Goal: Task Accomplishment & Management: Manage account settings

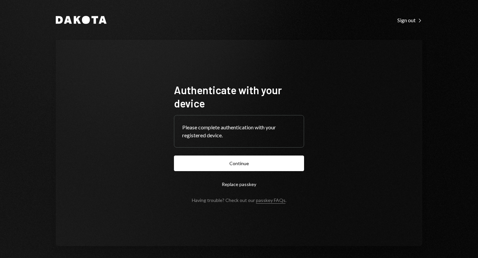
click at [189, 59] on div "Authenticate with your device Please complete authentication with your register…" at bounding box center [239, 143] width 146 height 173
click at [239, 163] on button "Continue" at bounding box center [239, 164] width 130 height 16
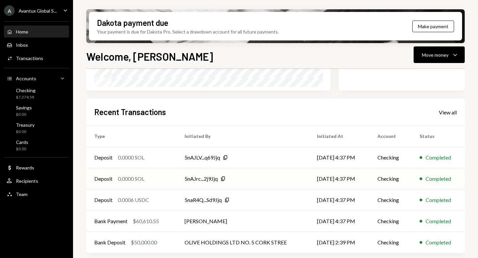
scroll to position [142, 0]
click at [446, 114] on div "View all" at bounding box center [448, 112] width 18 height 7
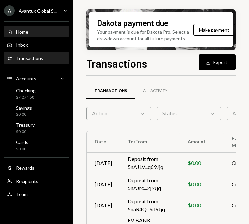
click at [37, 32] on div "Home Home" at bounding box center [37, 32] width 60 height 6
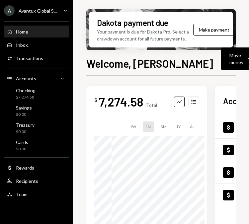
click at [29, 11] on div "Avantux Global S..." at bounding box center [38, 11] width 38 height 6
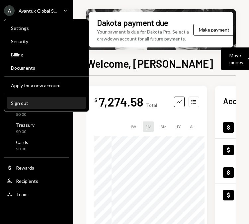
click at [39, 101] on div "Sign out" at bounding box center [46, 103] width 71 height 6
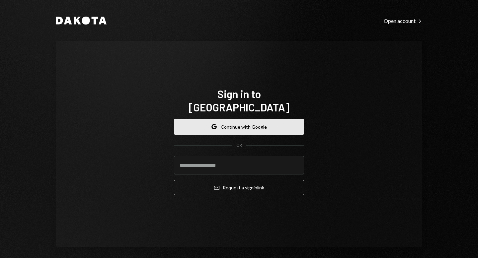
click at [248, 119] on button "Google Continue with Google" at bounding box center [239, 127] width 130 height 16
